Goal: Use online tool/utility: Utilize a website feature to perform a specific function

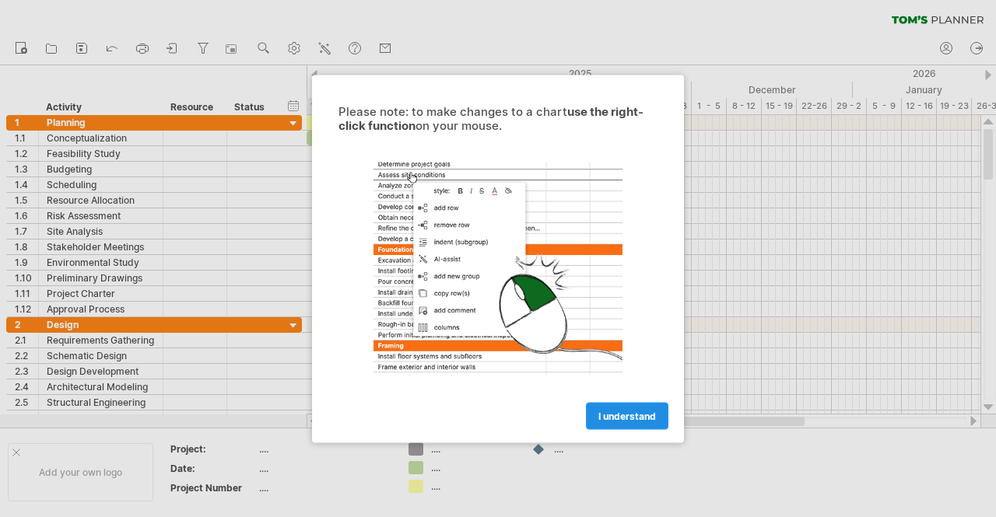
click at [611, 411] on span "I understand" at bounding box center [627, 416] width 58 height 12
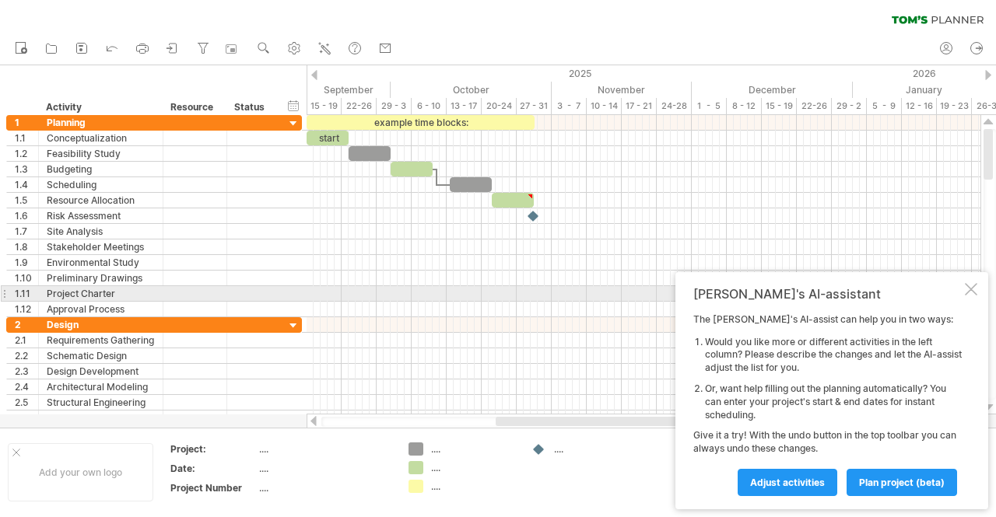
click at [975, 292] on div at bounding box center [970, 289] width 12 height 12
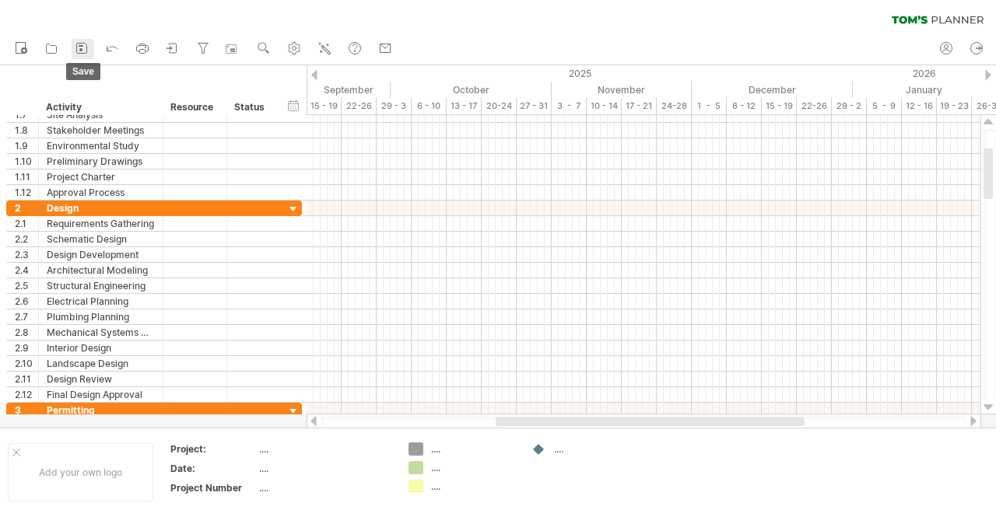
click at [86, 44] on icon at bounding box center [82, 49] width 10 height 10
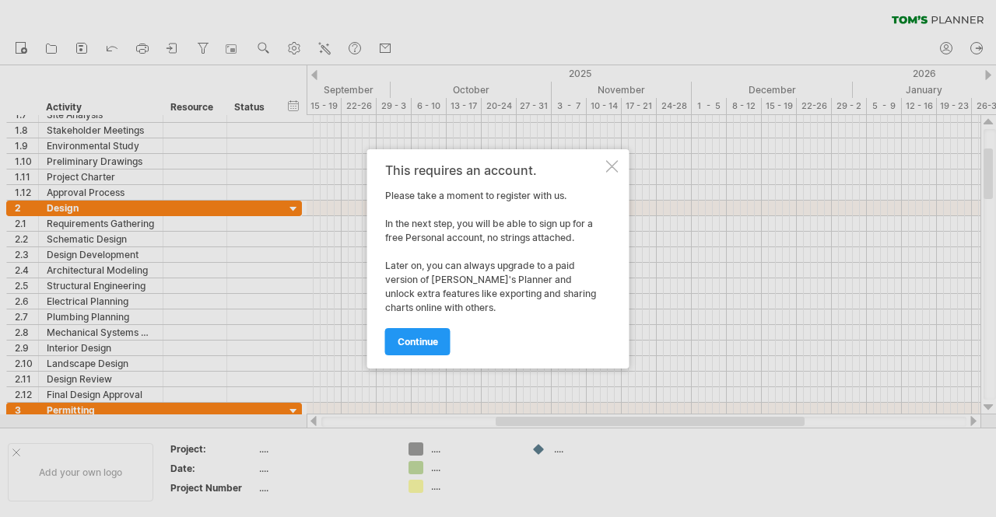
click at [613, 166] on div at bounding box center [612, 166] width 12 height 12
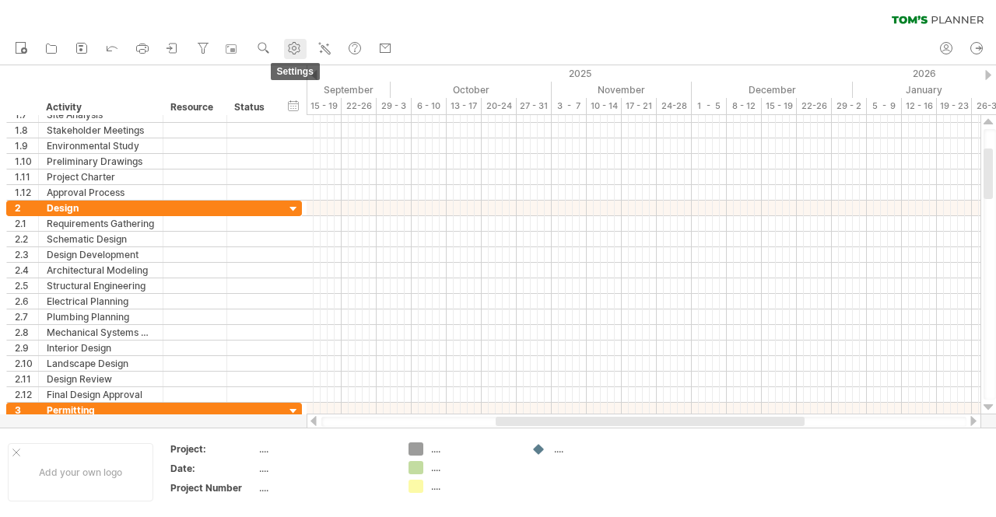
click at [286, 43] on link "settings" at bounding box center [295, 49] width 23 height 20
select select "*"
select select "**"
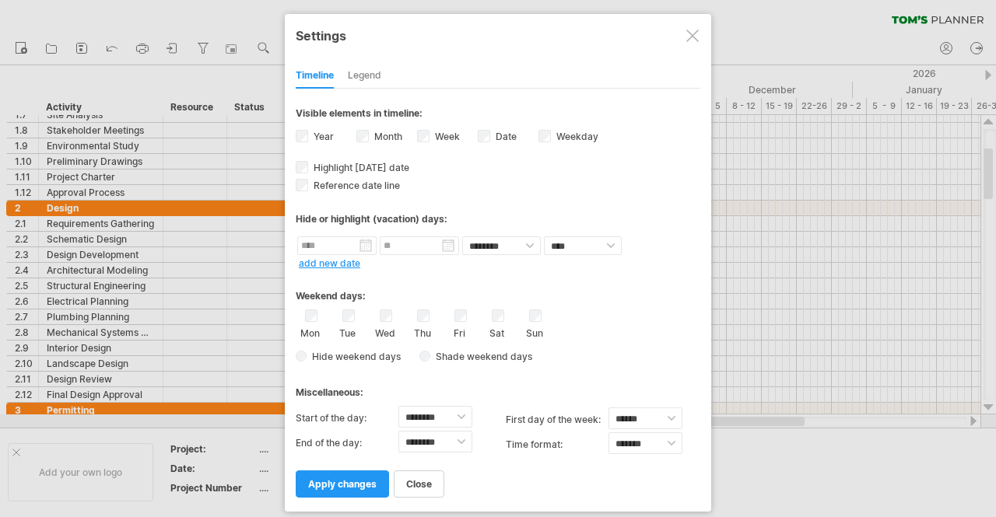
click at [691, 34] on div at bounding box center [692, 36] width 12 height 12
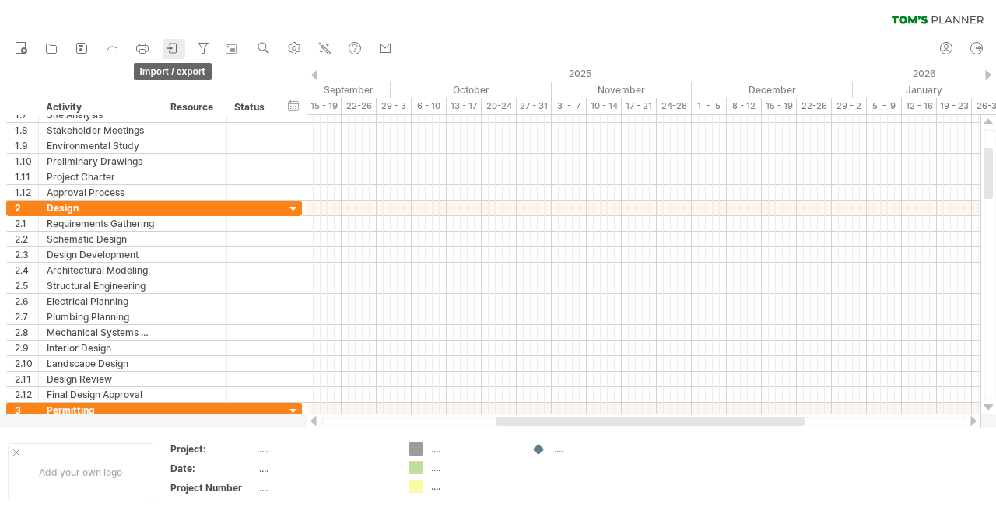
click at [173, 51] on icon at bounding box center [173, 48] width 16 height 16
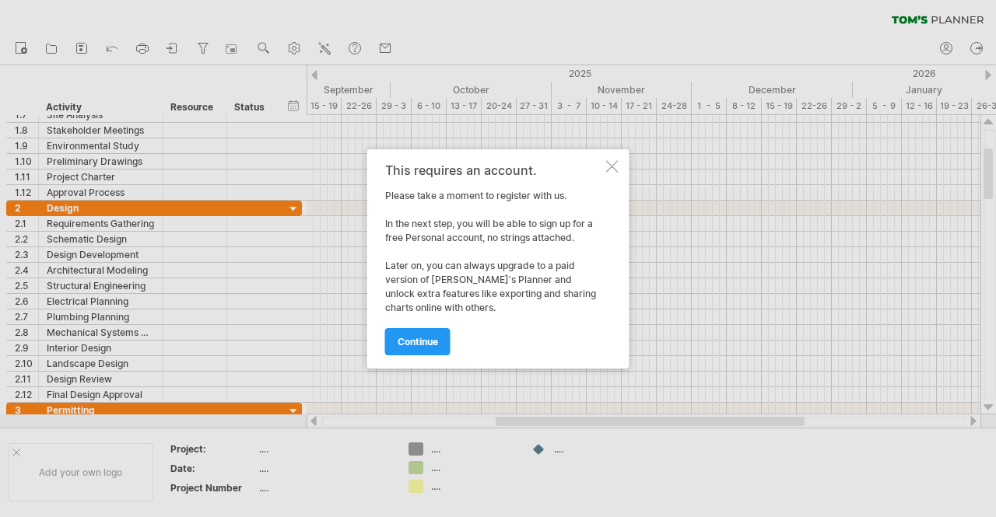
click at [606, 166] on div at bounding box center [612, 166] width 12 height 12
